Goal: Task Accomplishment & Management: Complete application form

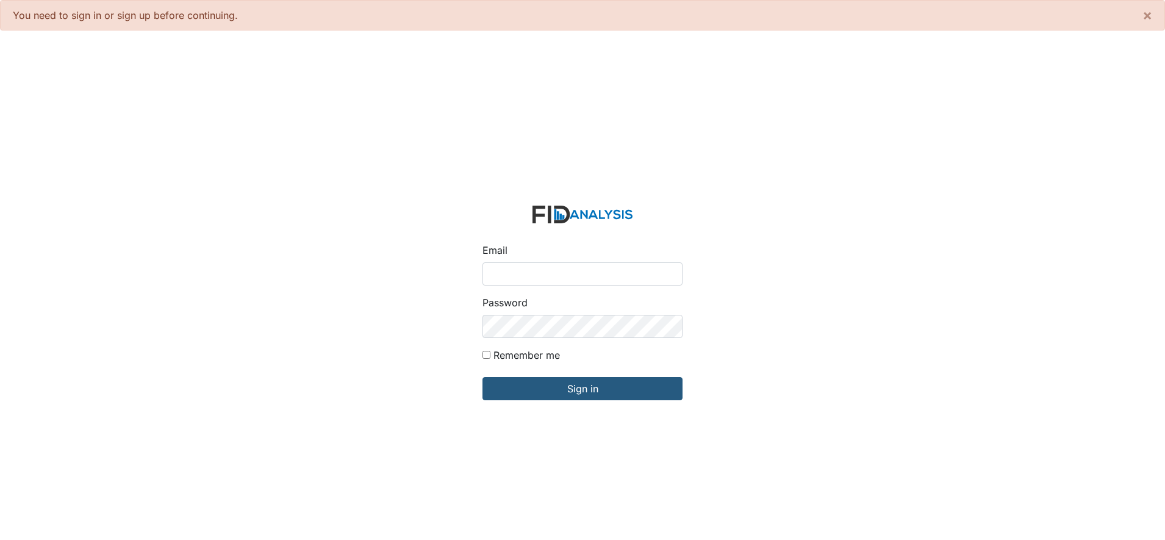
click at [518, 273] on input "Email" at bounding box center [583, 273] width 200 height 23
type input "[EMAIL_ADDRESS][DOMAIN_NAME]"
click at [491, 316] on div "Password" at bounding box center [583, 316] width 200 height 43
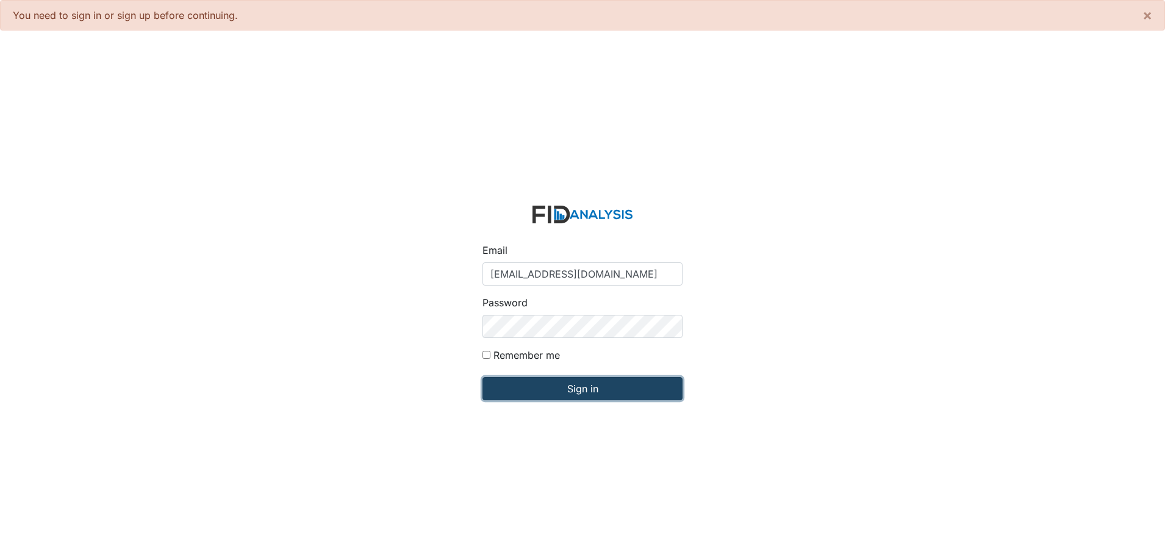
click at [570, 391] on input "Sign in" at bounding box center [583, 388] width 200 height 23
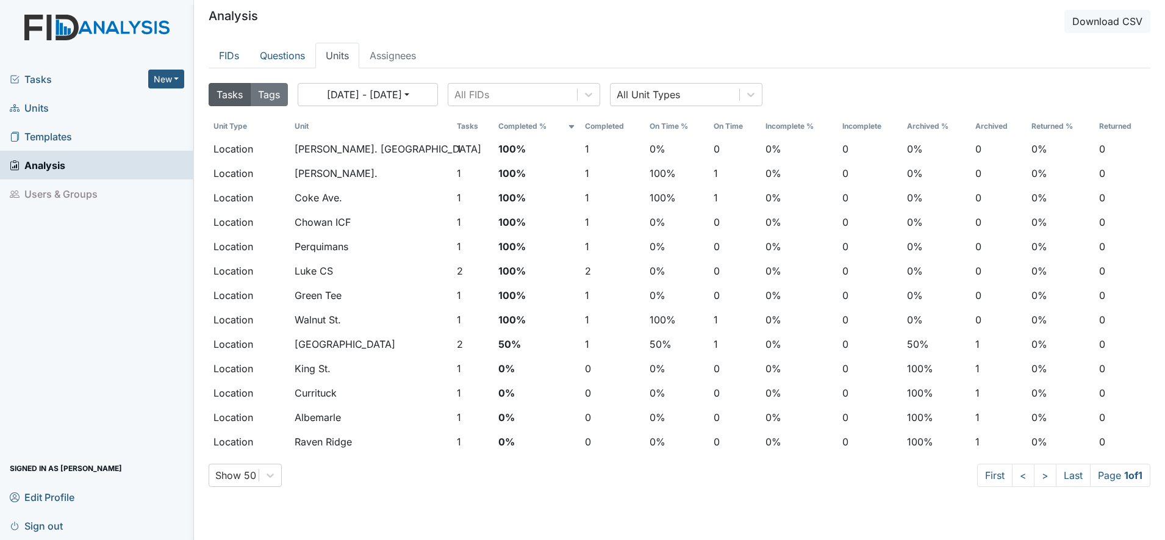
click at [38, 106] on span "Units" at bounding box center [29, 107] width 39 height 19
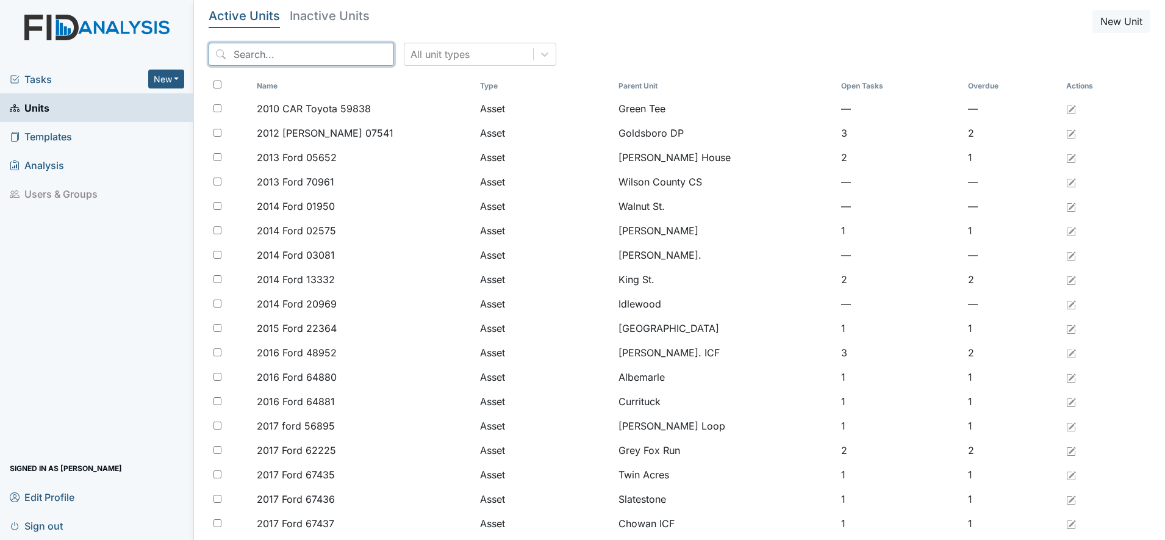
click at [227, 56] on input "search" at bounding box center [301, 54] width 185 height 23
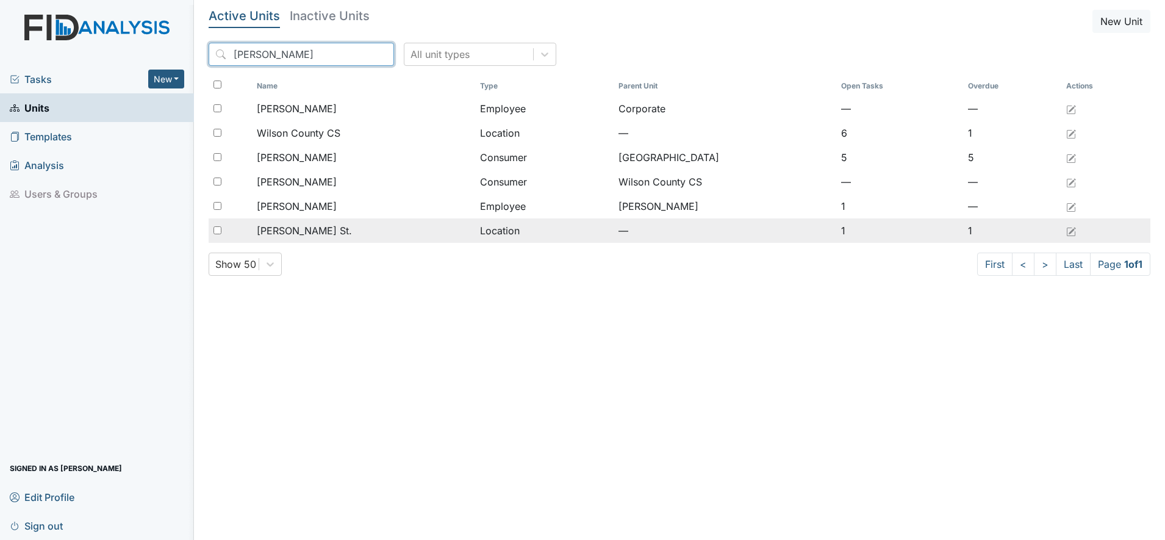
type input "wilson"
click at [270, 227] on span "[PERSON_NAME] St." at bounding box center [304, 230] width 95 height 15
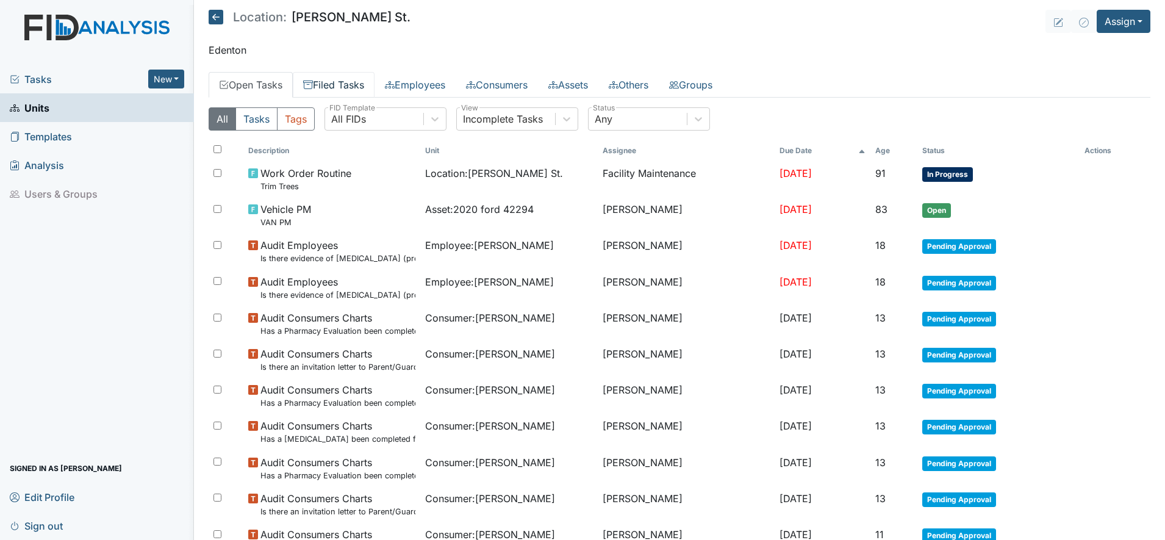
click at [332, 84] on link "Filed Tasks" at bounding box center [334, 85] width 82 height 26
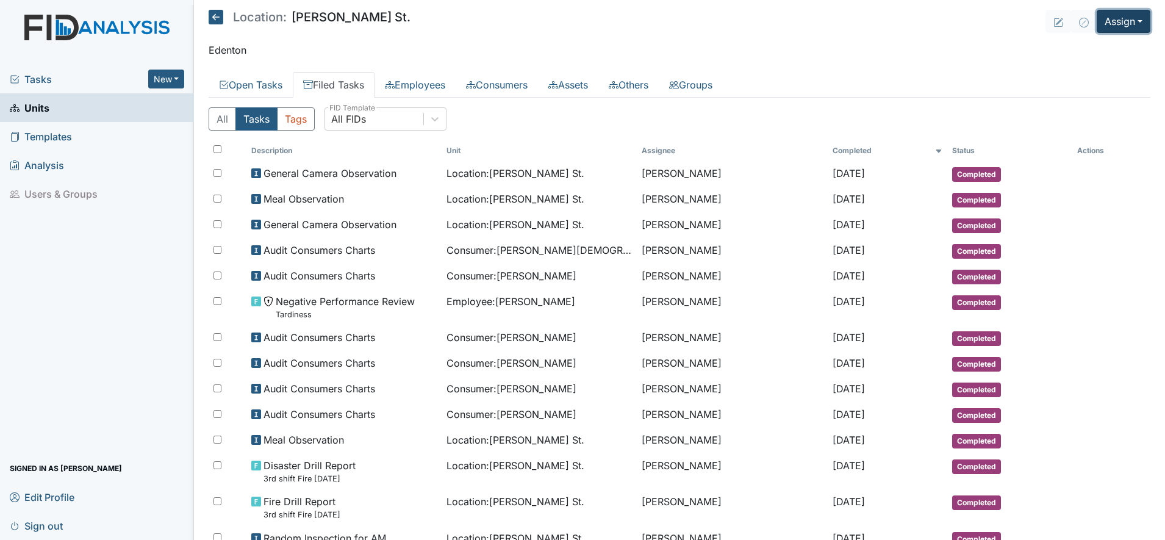
click at [1113, 23] on button "Assign" at bounding box center [1124, 21] width 54 height 23
click at [1077, 66] on link "Assign Inspection" at bounding box center [1095, 69] width 110 height 20
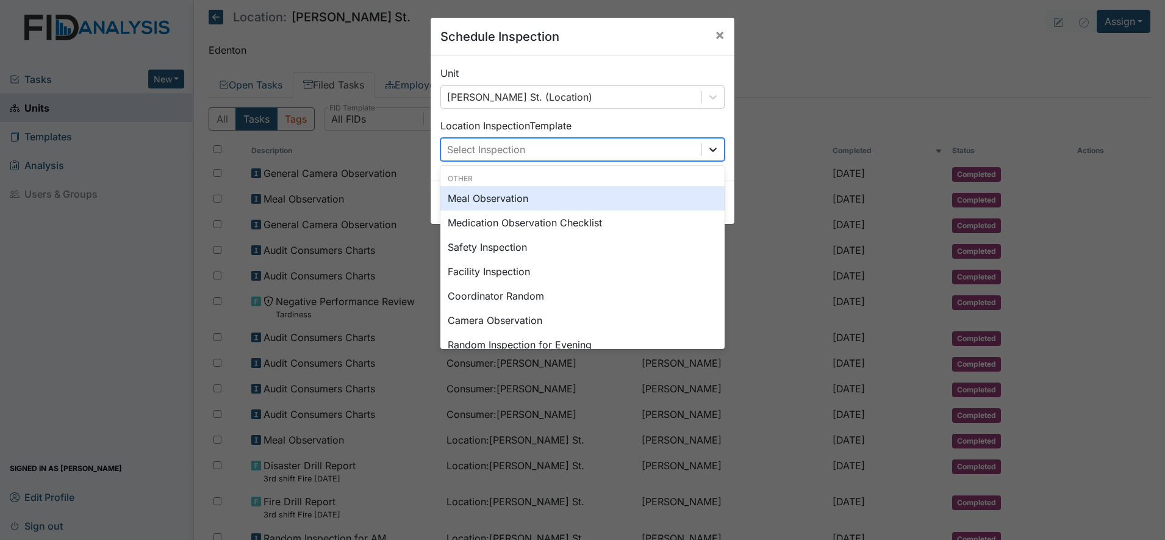
click at [709, 151] on icon at bounding box center [712, 150] width 7 height 4
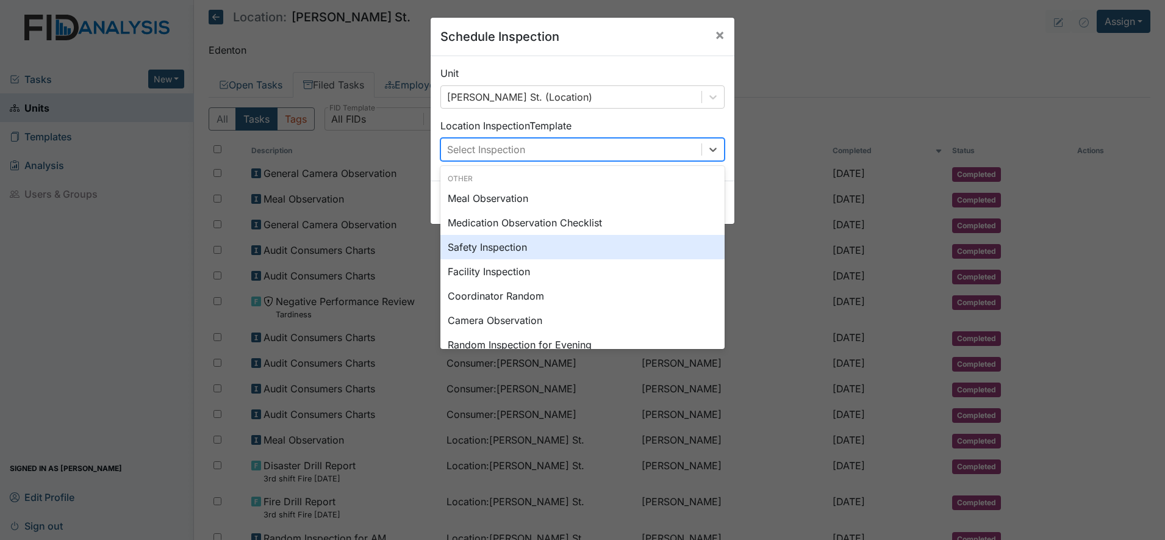
click at [497, 246] on div "Safety Inspection" at bounding box center [582, 247] width 284 height 24
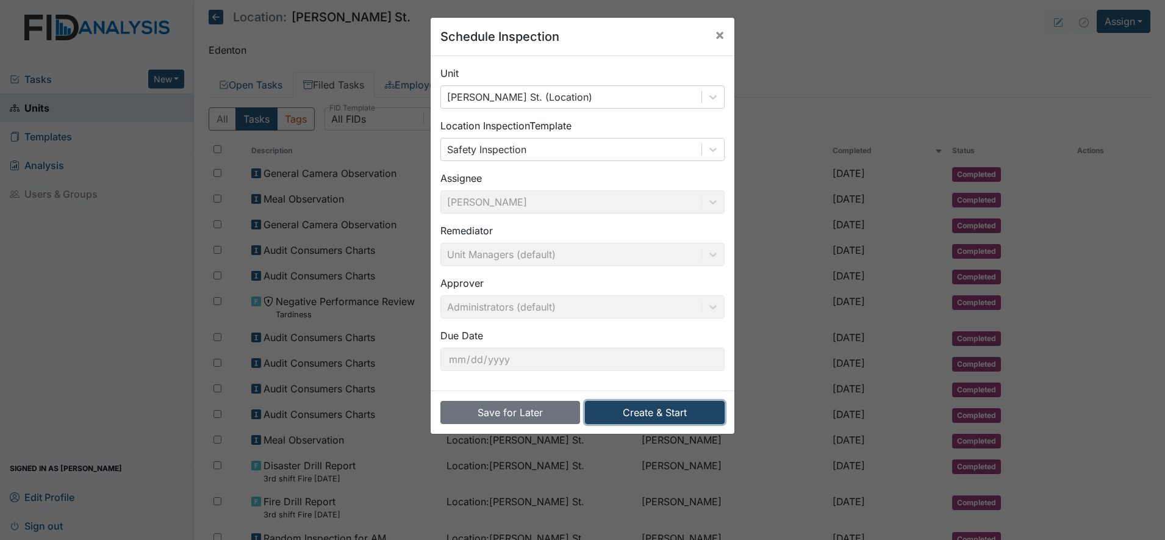
click at [630, 416] on button "Create & Start" at bounding box center [655, 412] width 140 height 23
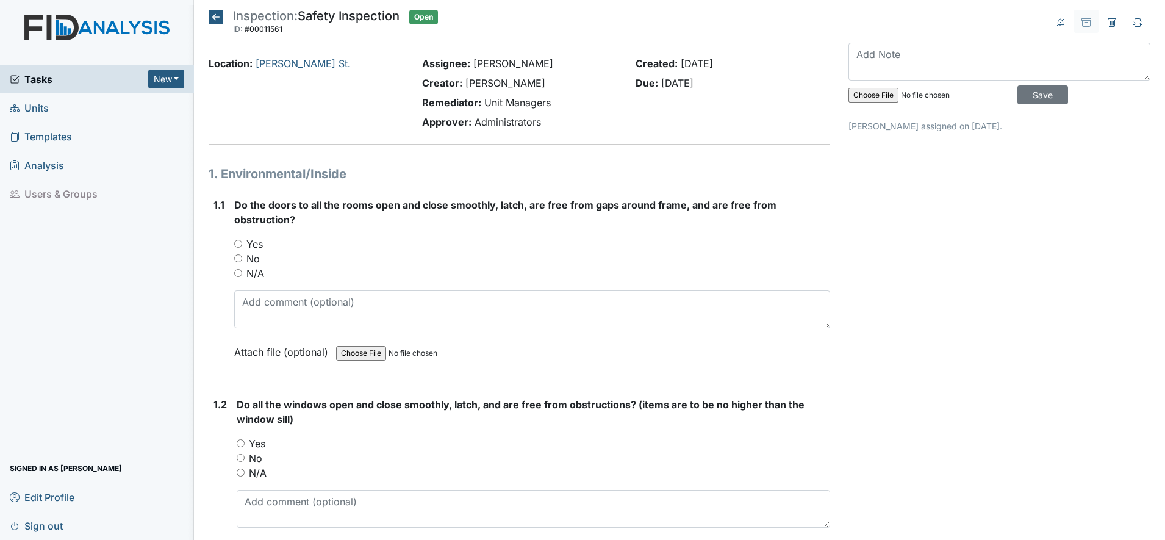
click at [237, 242] on input "Yes" at bounding box center [238, 244] width 8 height 8
radio input "true"
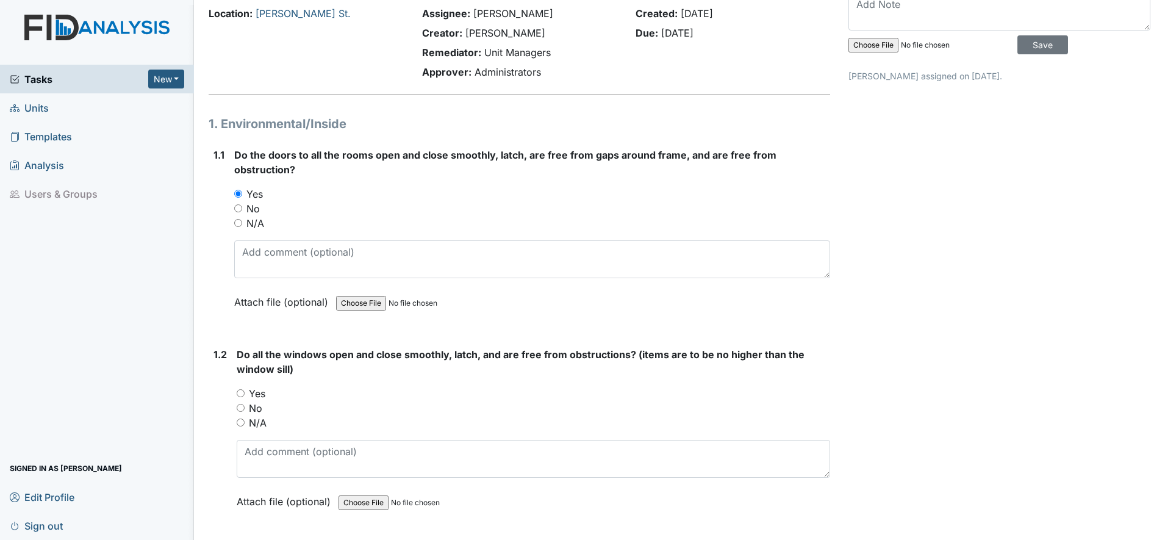
scroll to position [76, 0]
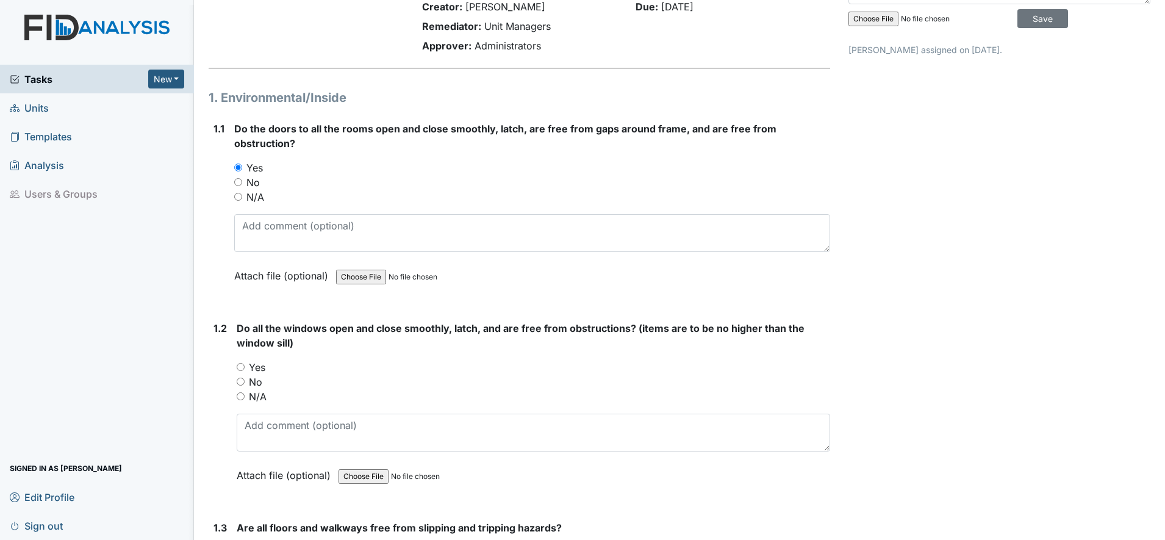
click at [243, 366] on input "Yes" at bounding box center [241, 367] width 8 height 8
radio input "true"
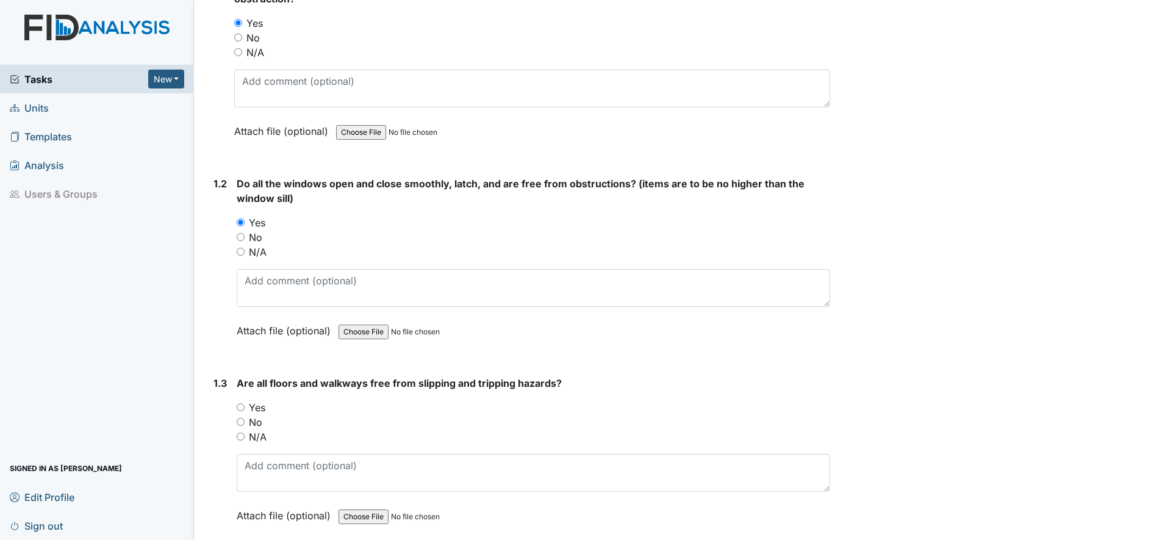
scroll to position [229, 0]
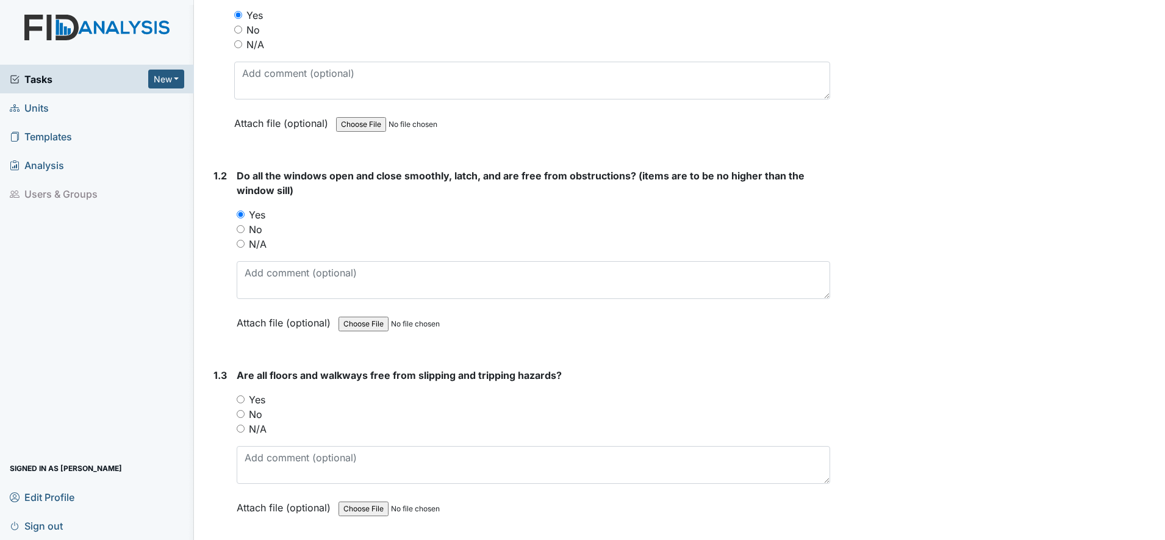
click at [240, 398] on input "Yes" at bounding box center [241, 399] width 8 height 8
radio input "true"
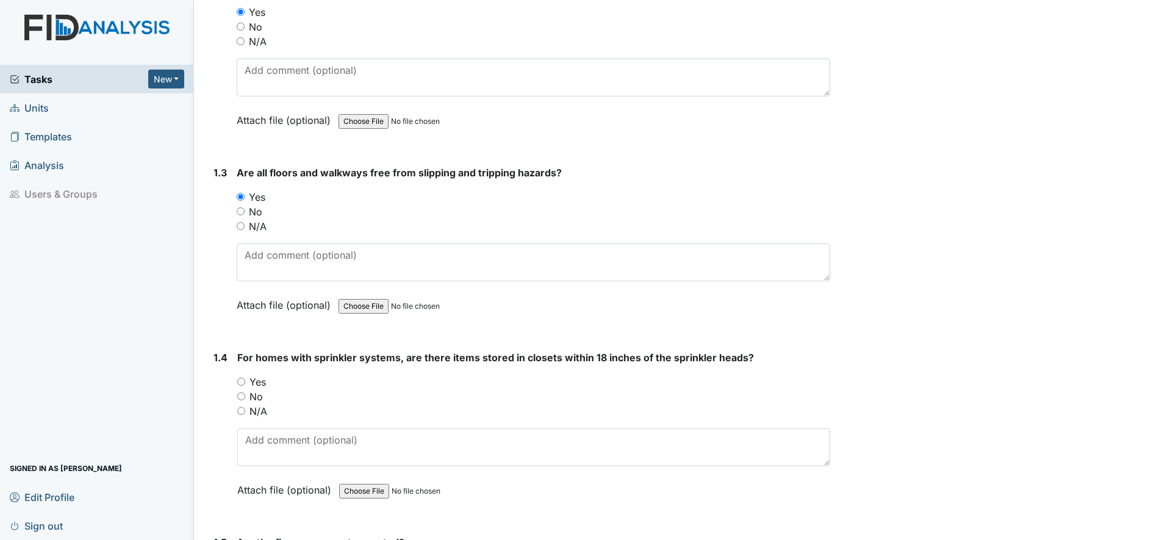
scroll to position [458, 0]
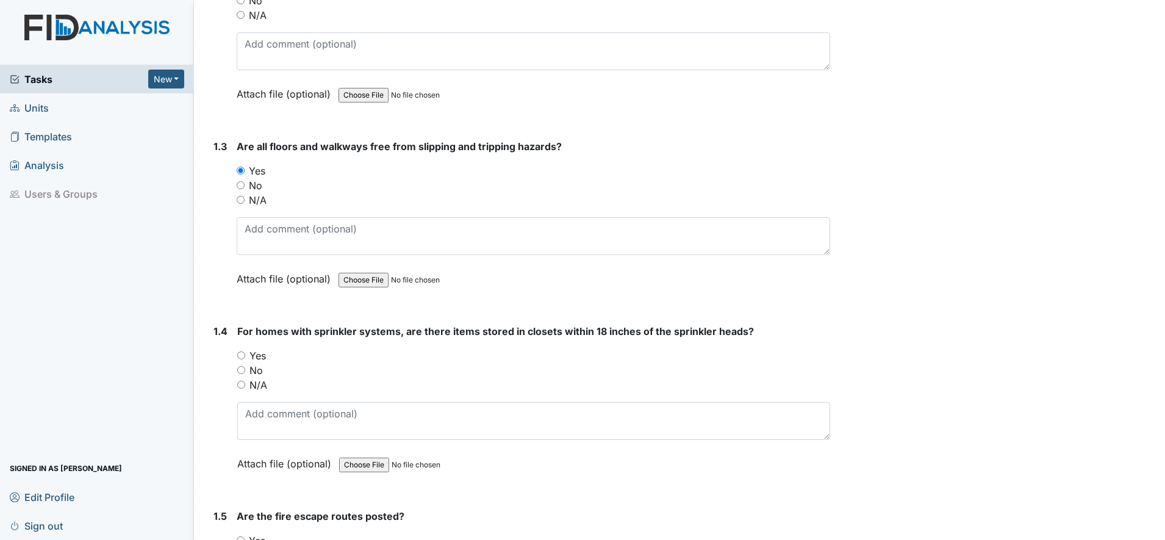
click at [241, 362] on div "Yes" at bounding box center [533, 355] width 593 height 15
click at [240, 353] on input "Yes" at bounding box center [241, 355] width 8 height 8
radio input "true"
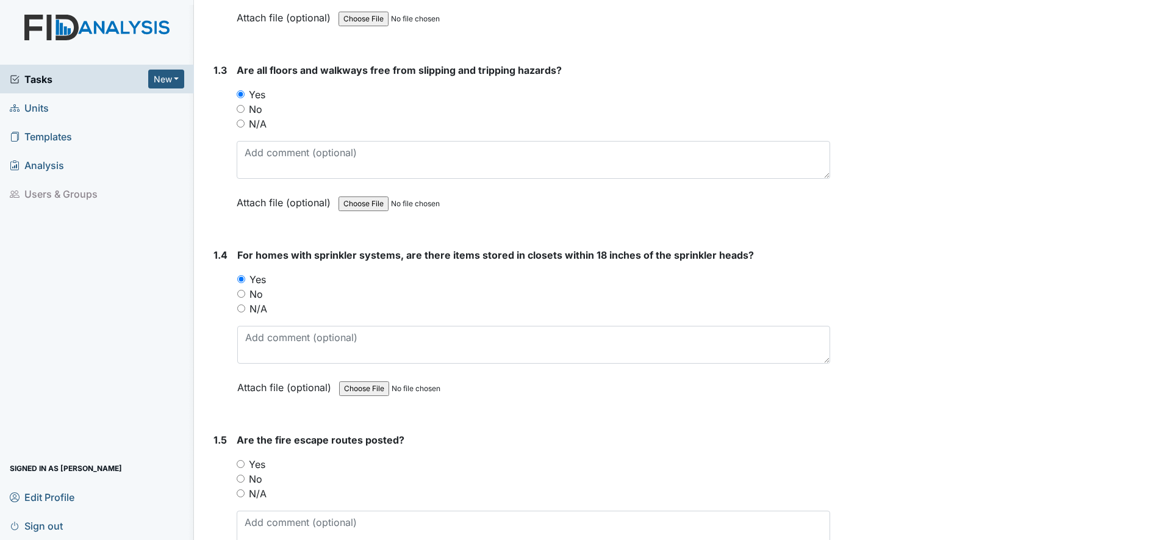
scroll to position [610, 0]
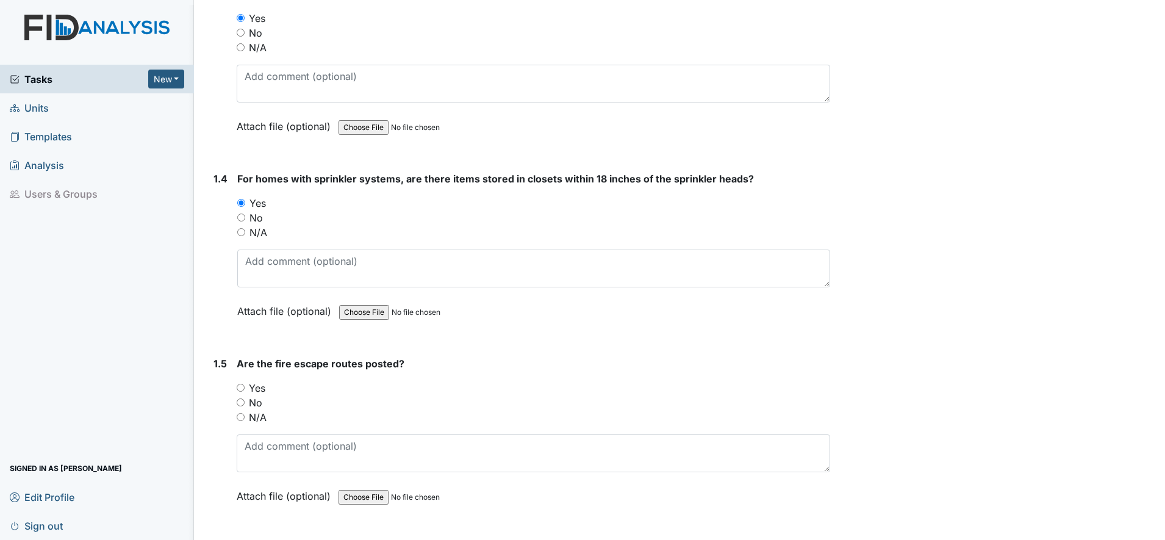
click at [242, 392] on div "Yes" at bounding box center [534, 388] width 594 height 15
click at [239, 388] on input "Yes" at bounding box center [241, 388] width 8 height 8
radio input "true"
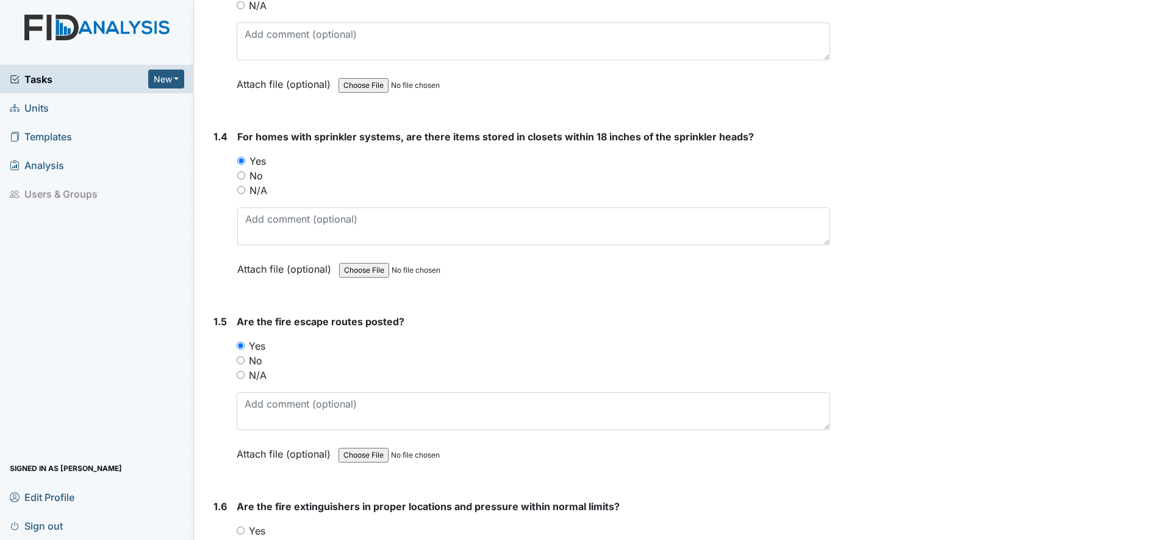
scroll to position [763, 0]
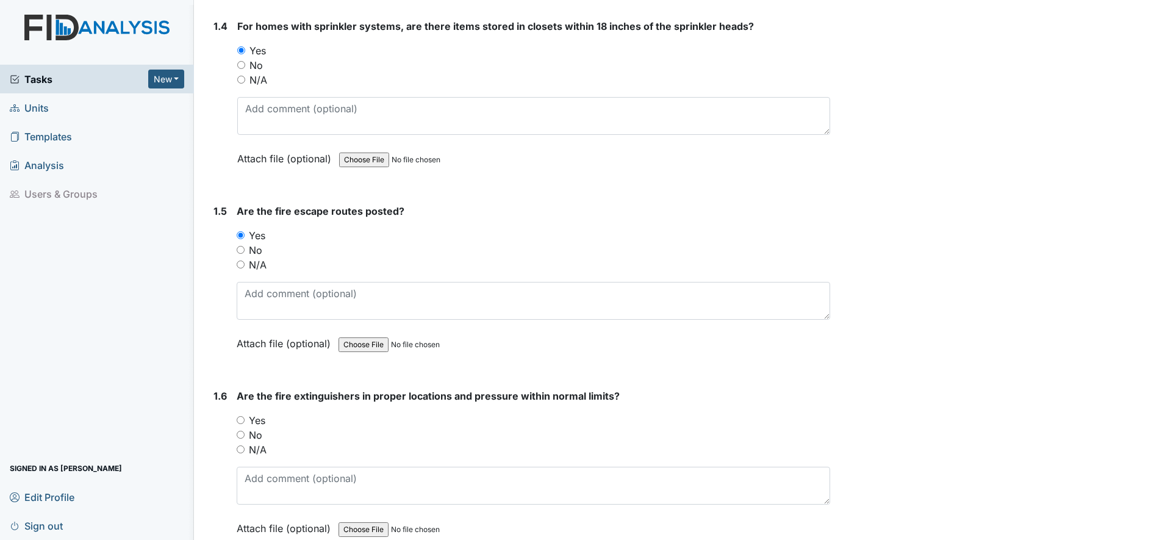
click at [239, 422] on input "Yes" at bounding box center [241, 420] width 8 height 8
radio input "true"
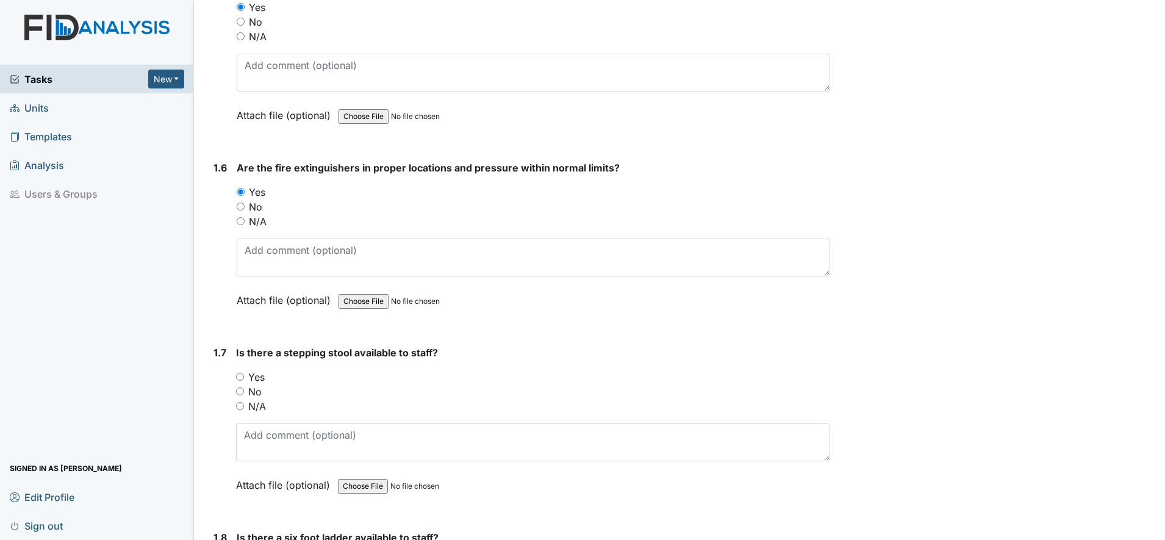
scroll to position [991, 0]
click at [241, 378] on input "Yes" at bounding box center [240, 376] width 8 height 8
radio input "true"
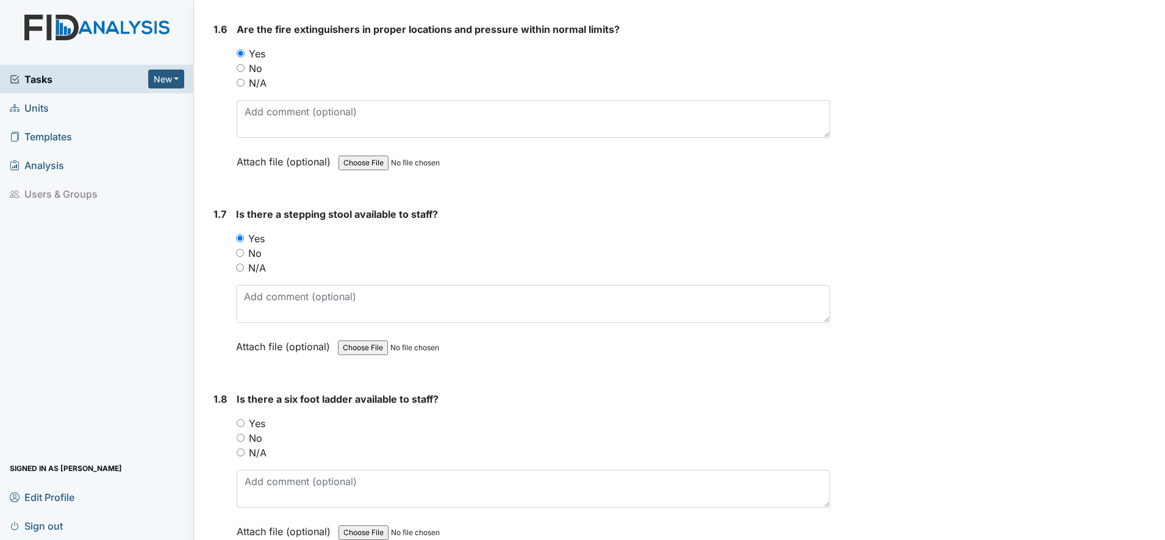
scroll to position [1144, 0]
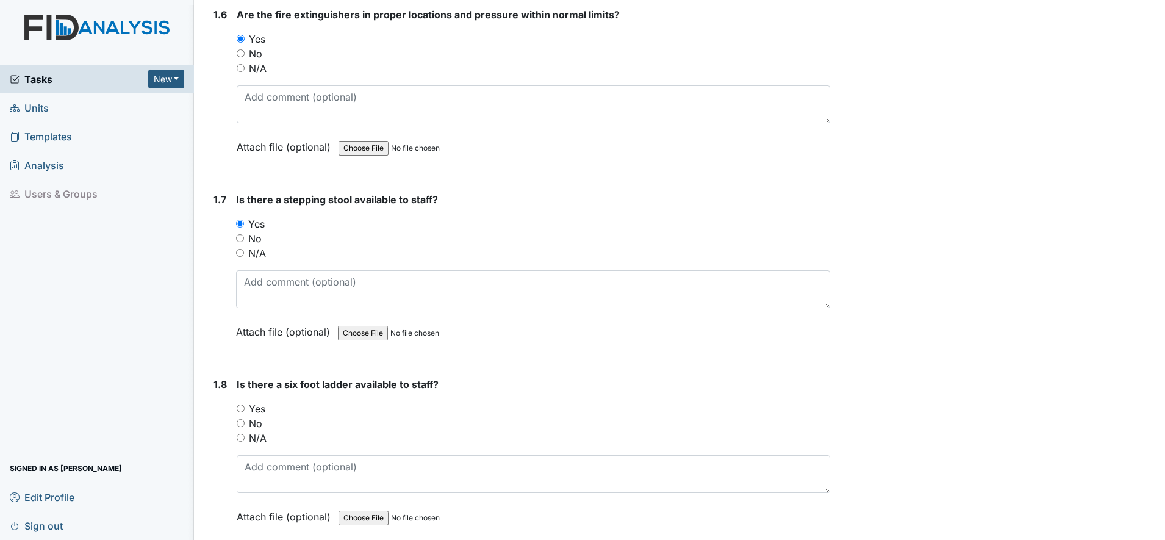
click at [244, 421] on input "No" at bounding box center [241, 423] width 8 height 8
radio input "true"
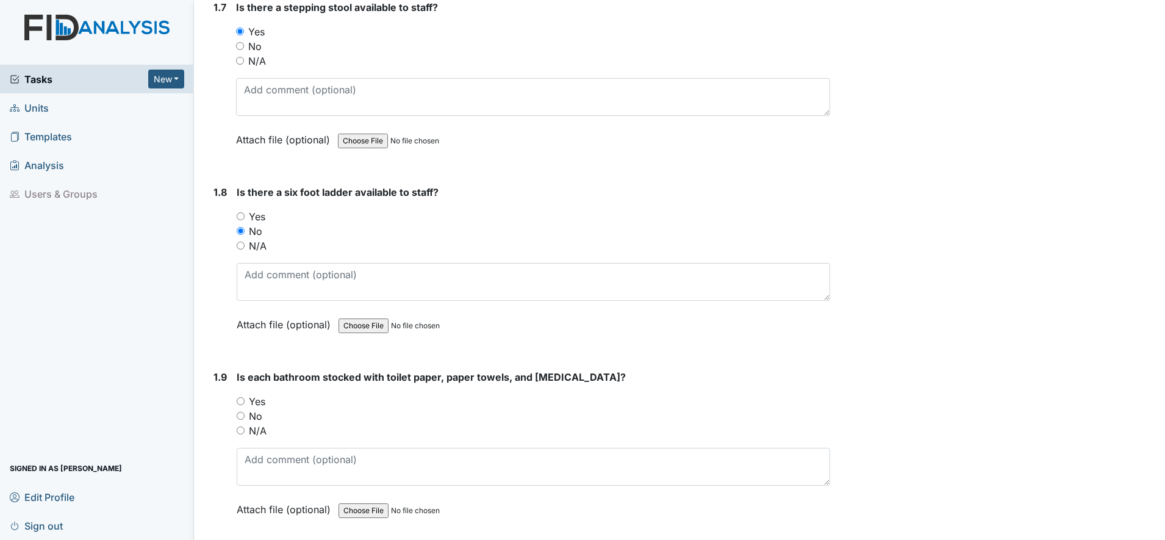
scroll to position [1373, 0]
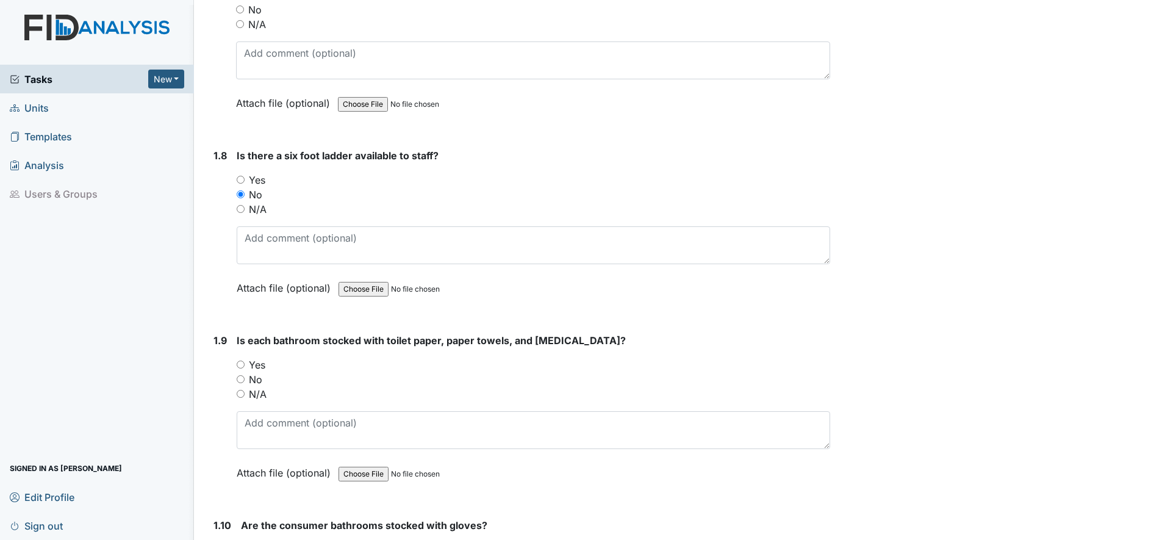
click at [239, 364] on input "Yes" at bounding box center [241, 365] width 8 height 8
radio input "true"
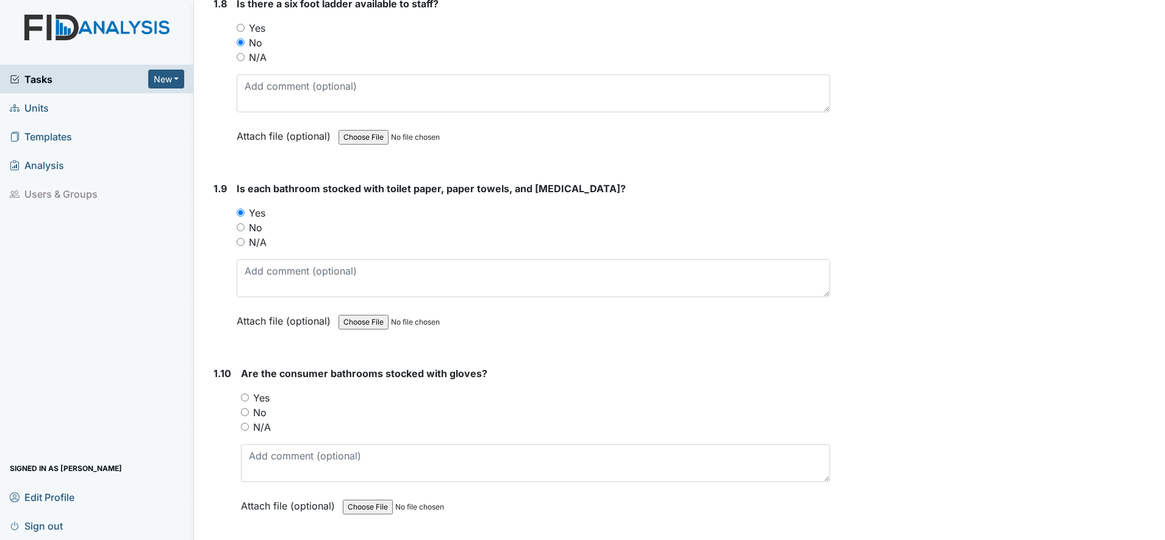
scroll to position [1525, 0]
click at [248, 396] on input "Yes" at bounding box center [245, 397] width 8 height 8
radio input "true"
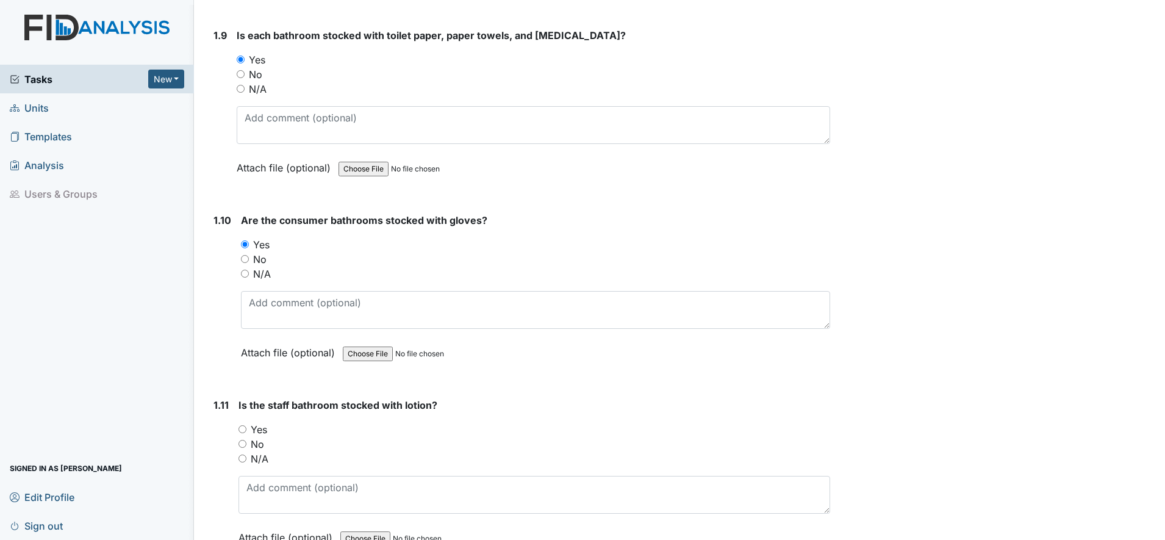
scroll to position [1754, 0]
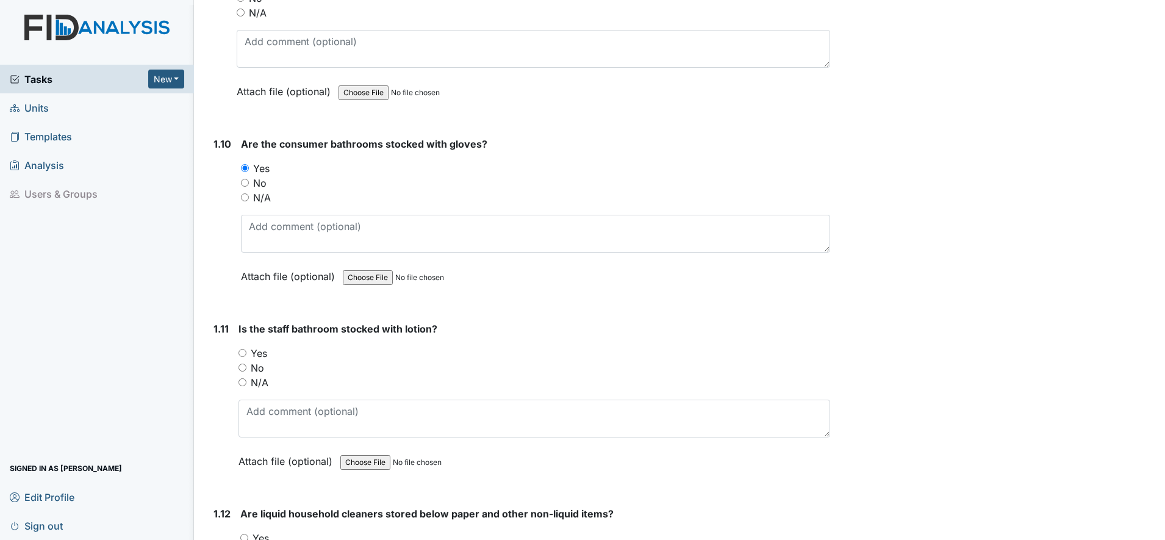
click at [242, 354] on input "Yes" at bounding box center [243, 353] width 8 height 8
radio input "true"
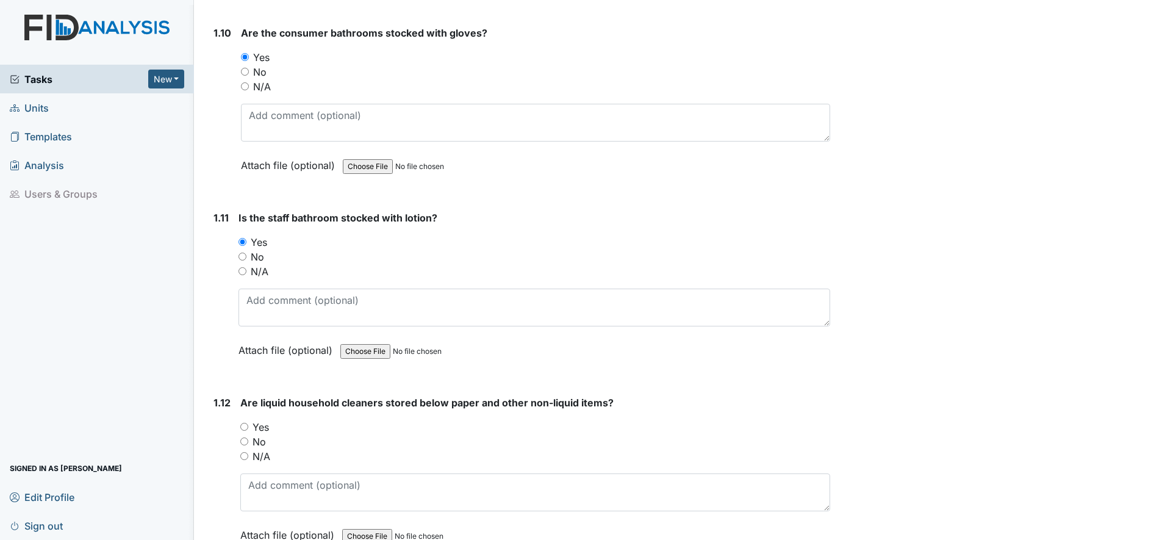
scroll to position [1906, 0]
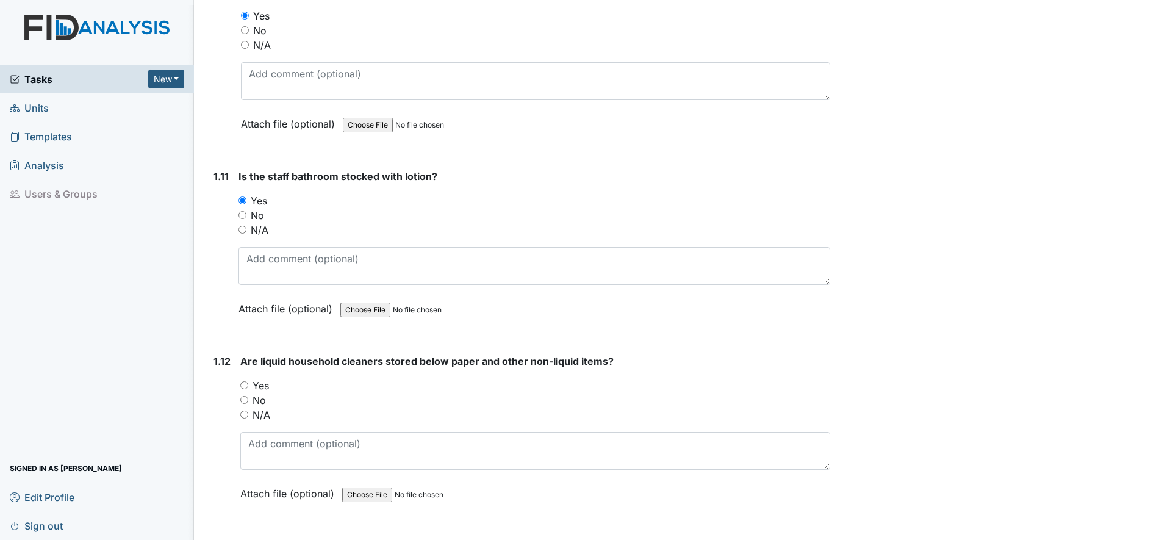
click at [246, 386] on input "Yes" at bounding box center [244, 385] width 8 height 8
radio input "true"
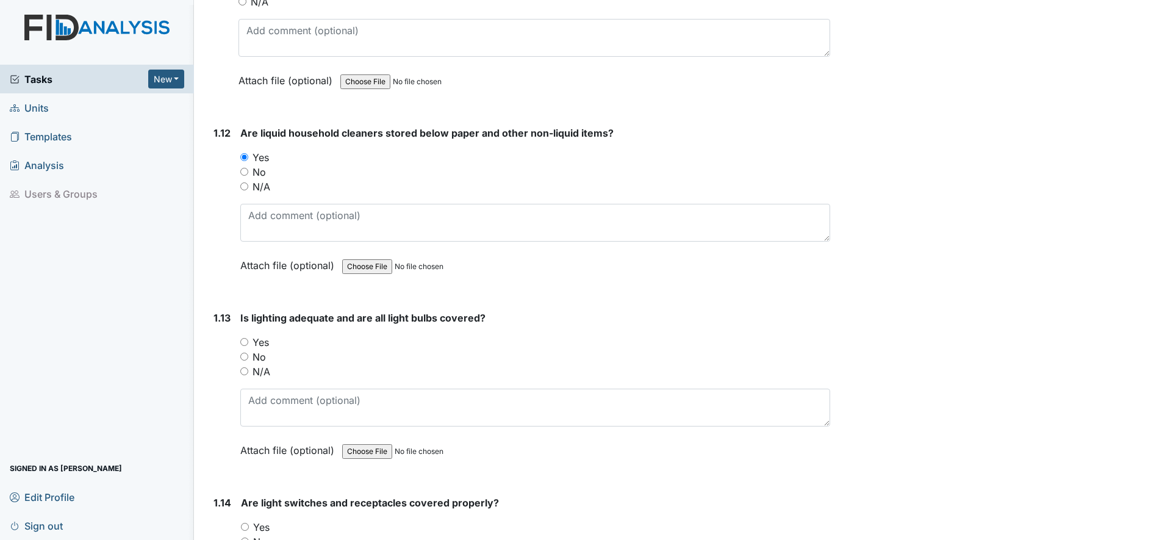
scroll to position [2135, 0]
click at [246, 343] on input "Yes" at bounding box center [244, 341] width 8 height 8
radio input "true"
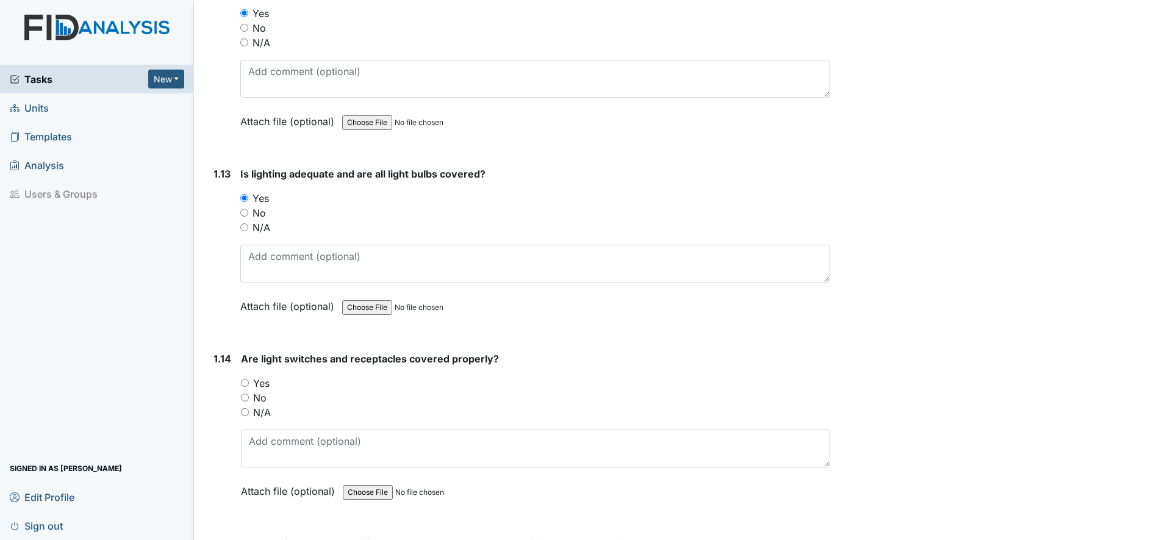
scroll to position [2288, 0]
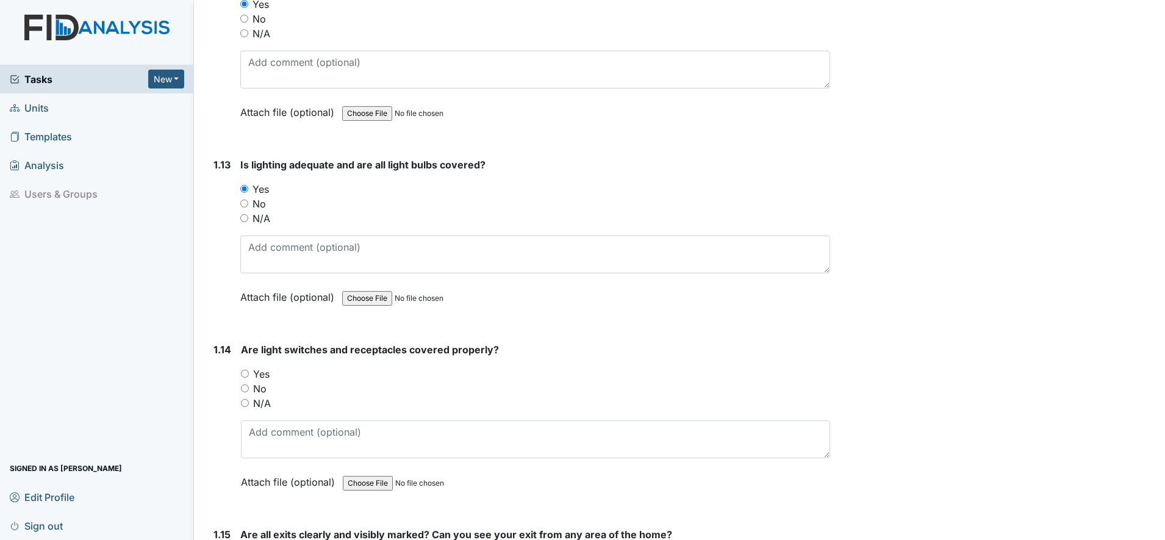
click at [245, 372] on input "Yes" at bounding box center [245, 374] width 8 height 8
radio input "true"
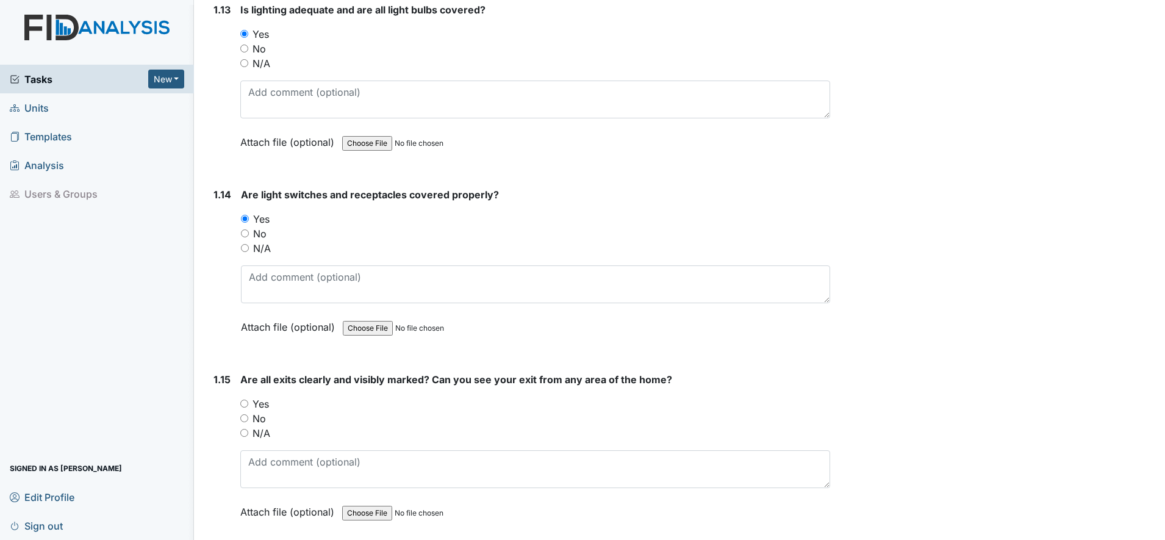
scroll to position [2516, 0]
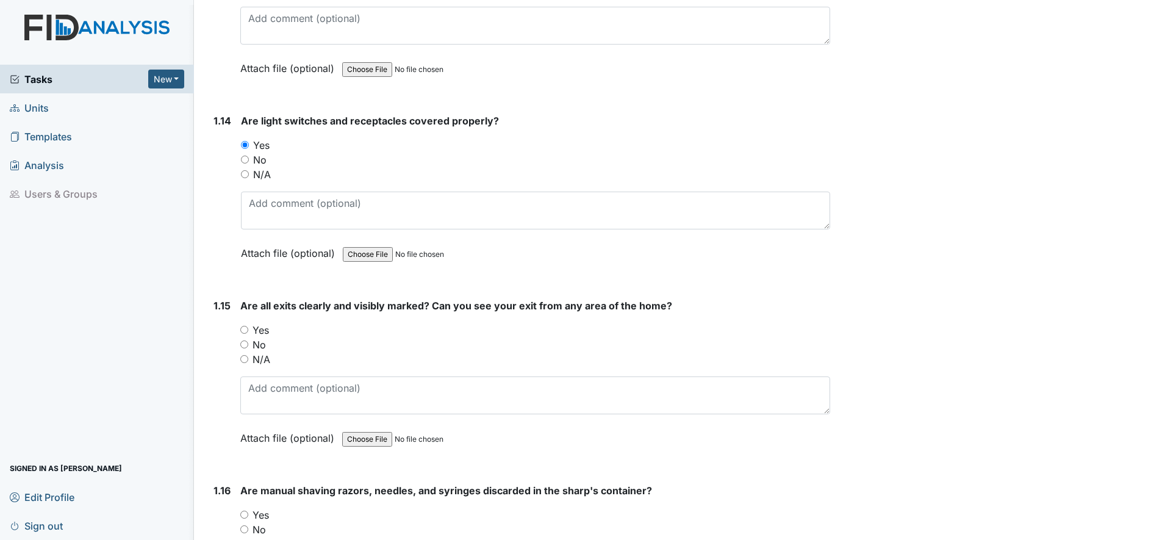
click at [243, 331] on input "Yes" at bounding box center [244, 330] width 8 height 8
radio input "true"
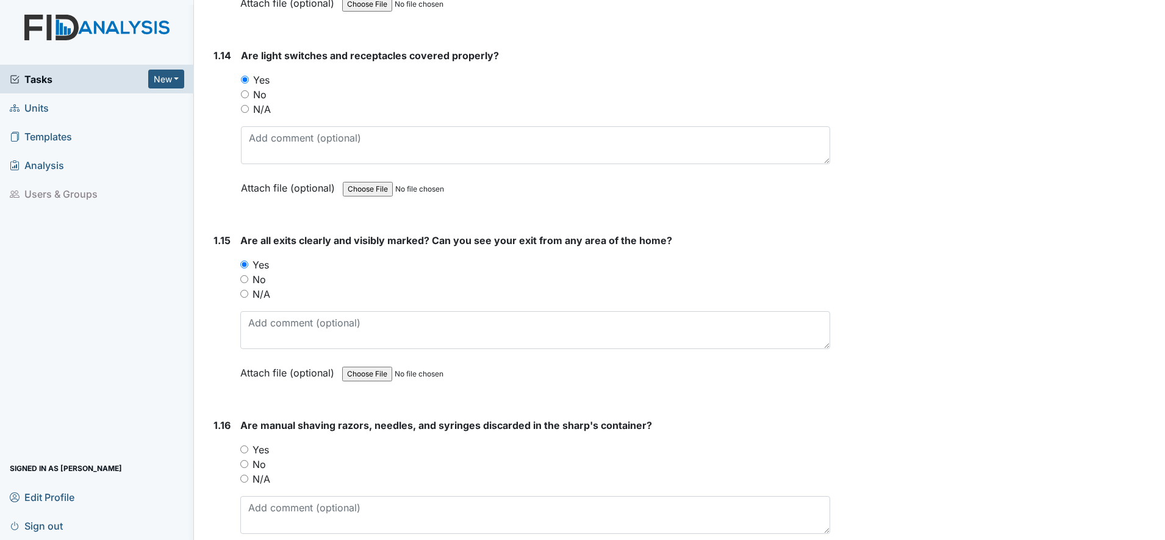
scroll to position [2669, 0]
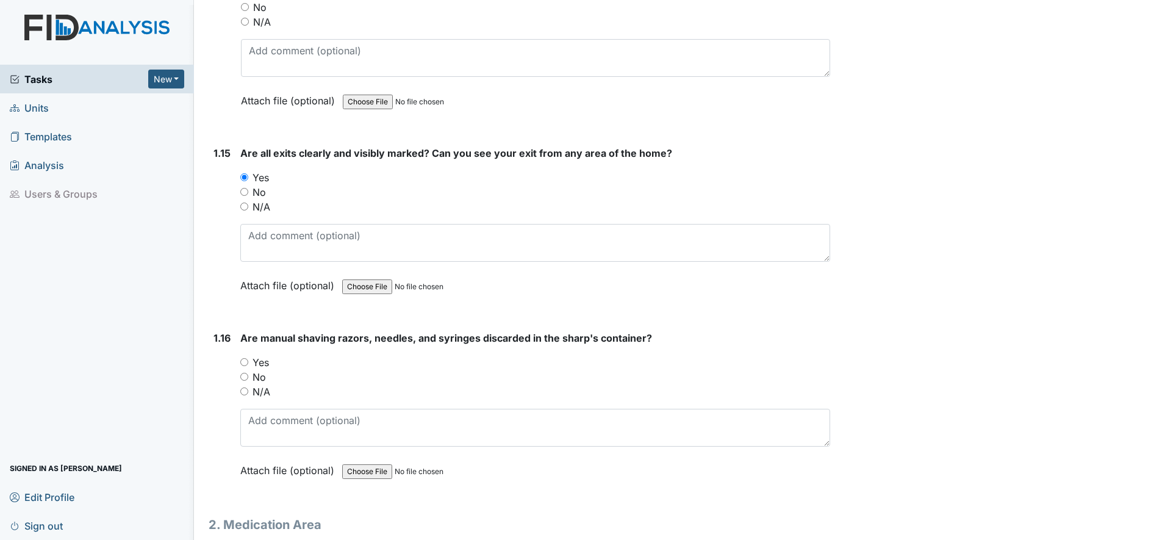
click at [245, 362] on input "Yes" at bounding box center [244, 362] width 8 height 8
radio input "true"
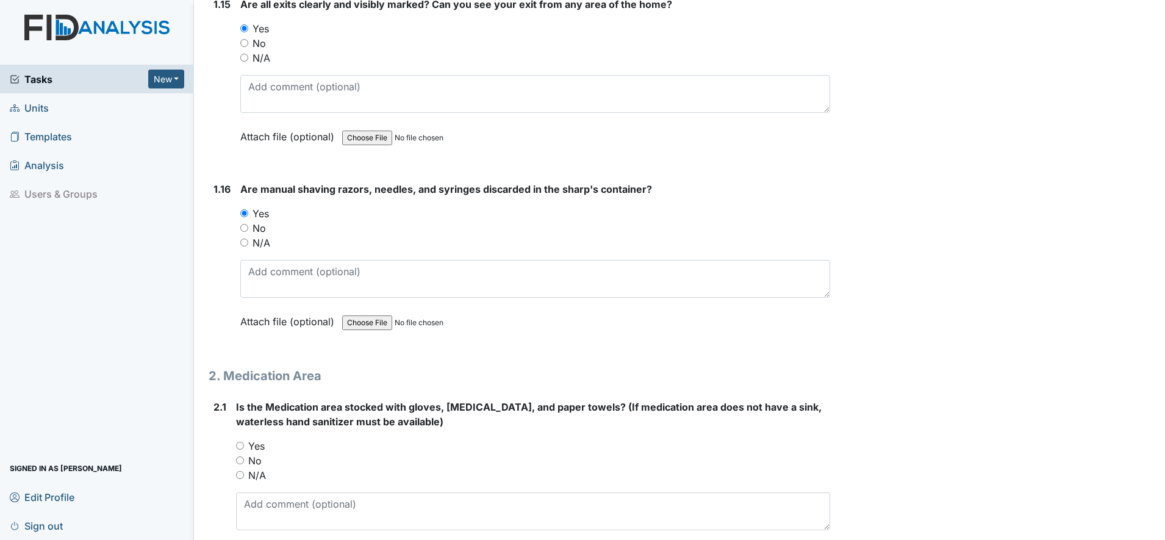
scroll to position [2821, 0]
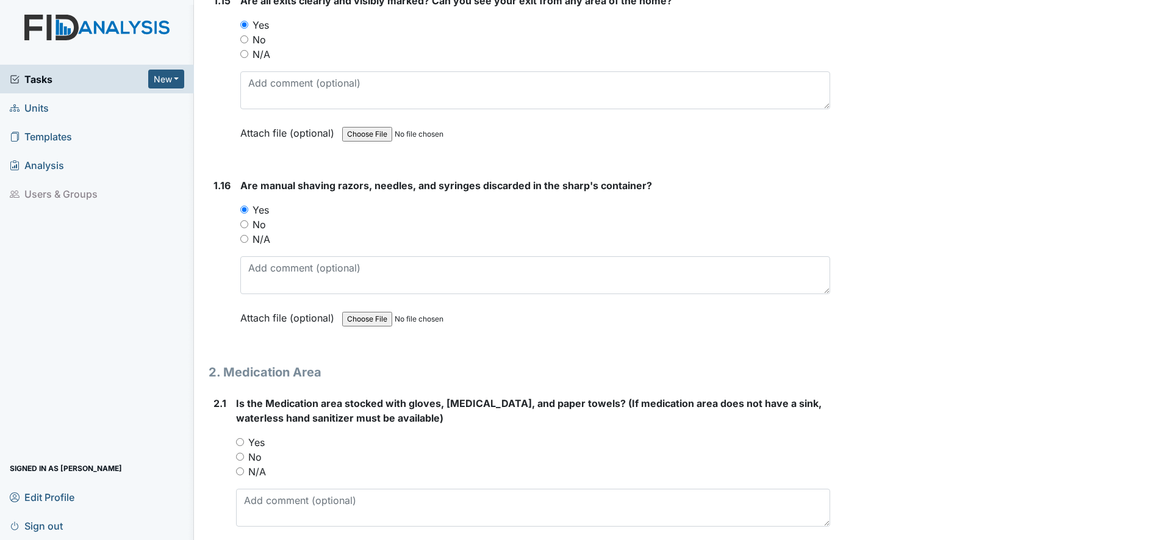
click at [242, 441] on input "Yes" at bounding box center [240, 442] width 8 height 8
radio input "true"
